Goal: Task Accomplishment & Management: Complete application form

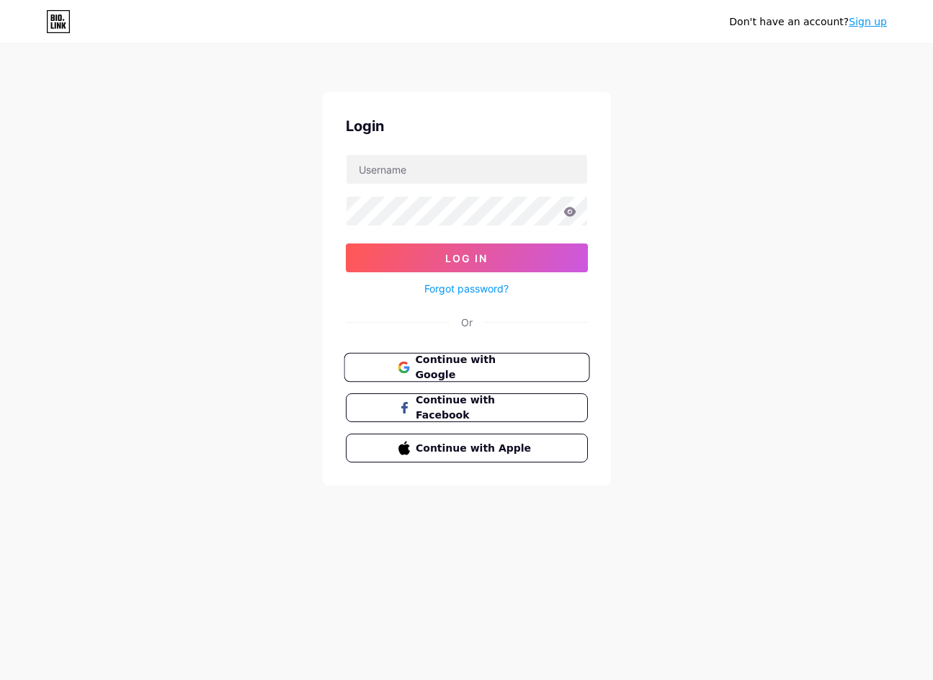
click at [471, 361] on span "Continue with Google" at bounding box center [475, 367] width 120 height 31
